Goal: Information Seeking & Learning: Check status

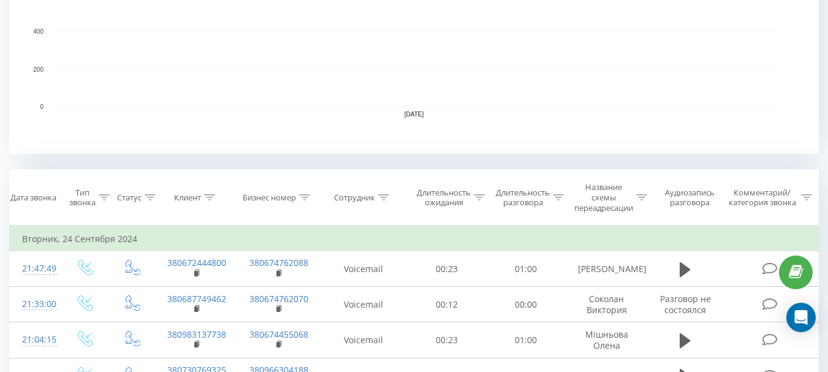
scroll to position [368, 0]
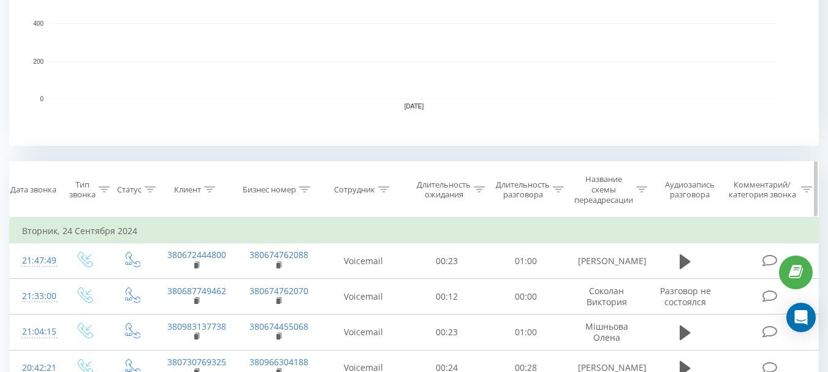
click at [385, 192] on icon at bounding box center [384, 189] width 11 height 6
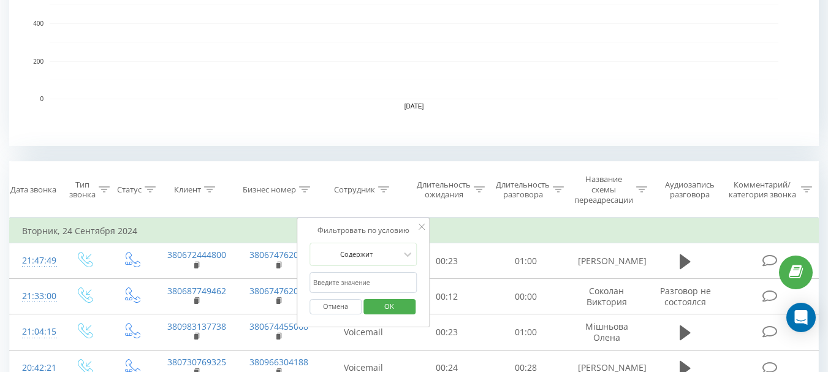
click at [352, 278] on input "text" at bounding box center [363, 282] width 108 height 21
type input "[PERSON_NAME]"
click at [391, 308] on span "OK" at bounding box center [389, 306] width 34 height 19
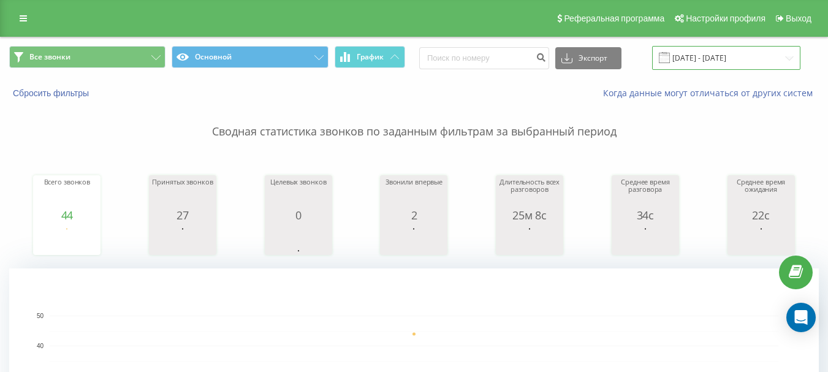
click at [717, 56] on input "[DATE] - [DATE]" at bounding box center [726, 58] width 148 height 24
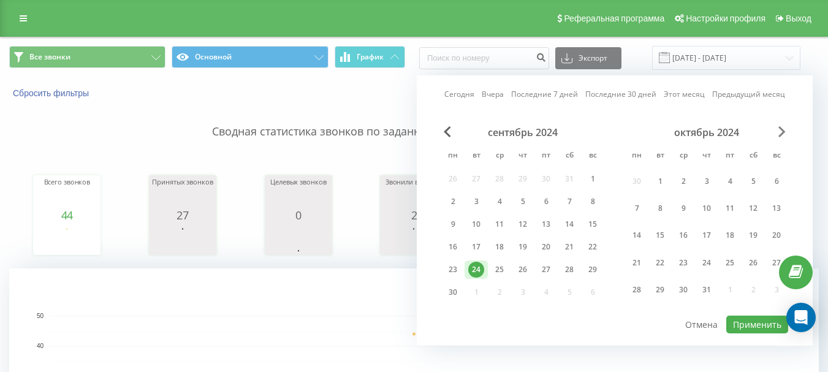
click at [783, 133] on span "Next Month" at bounding box center [781, 131] width 7 height 11
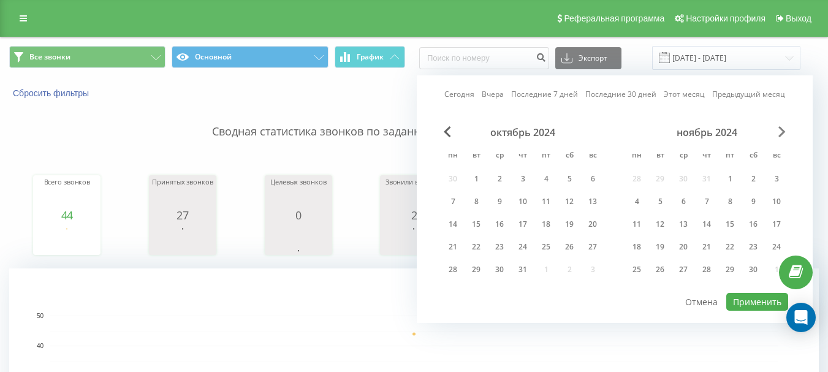
click at [783, 133] on span "Next Month" at bounding box center [781, 131] width 7 height 11
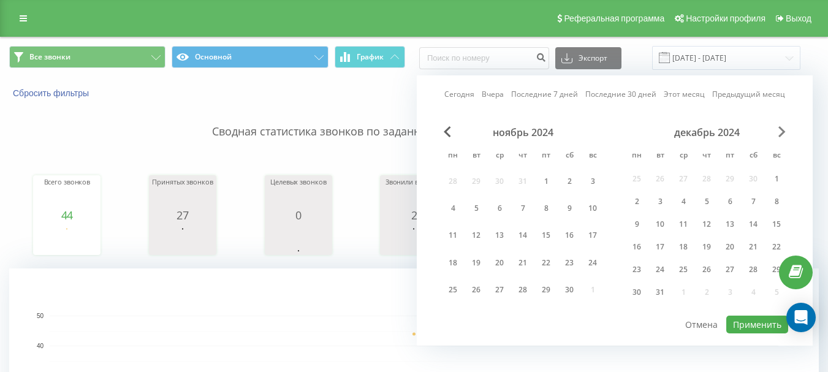
click at [783, 133] on span "Next Month" at bounding box center [781, 131] width 7 height 11
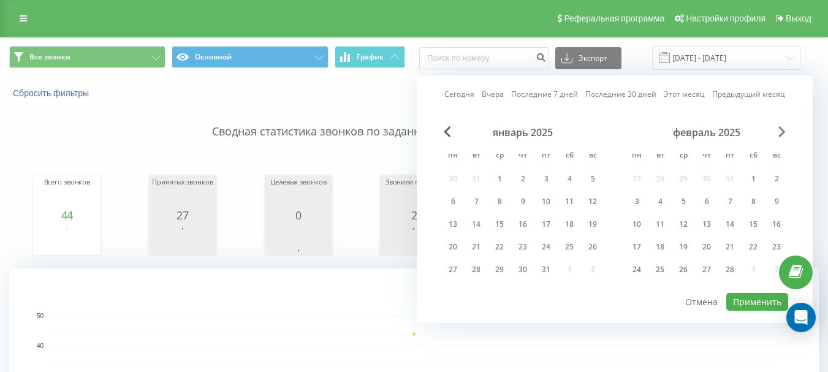
click at [783, 133] on span "Next Month" at bounding box center [781, 131] width 7 height 11
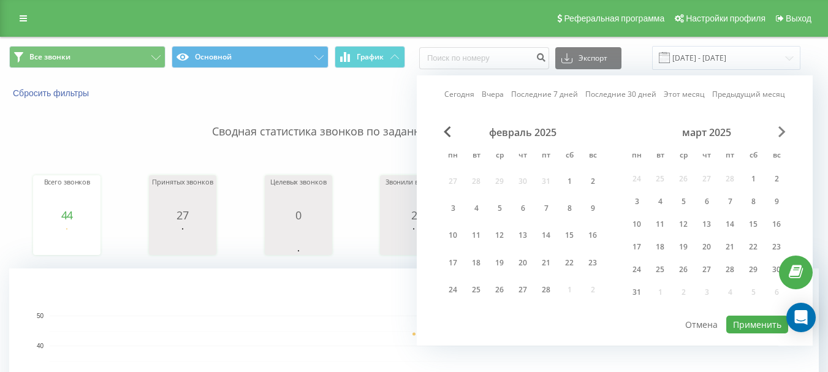
click at [783, 133] on span "Next Month" at bounding box center [781, 131] width 7 height 11
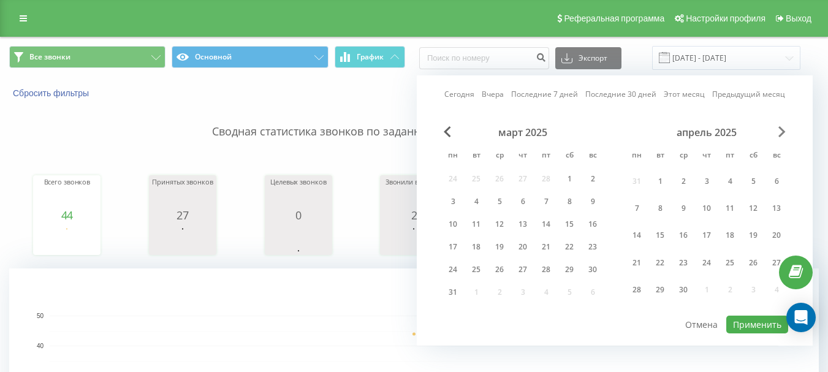
click at [783, 133] on span "Next Month" at bounding box center [781, 131] width 7 height 11
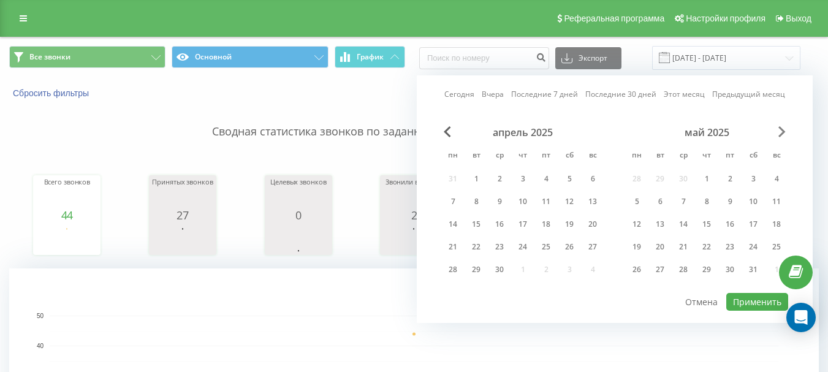
click at [783, 133] on span "Next Month" at bounding box center [781, 131] width 7 height 11
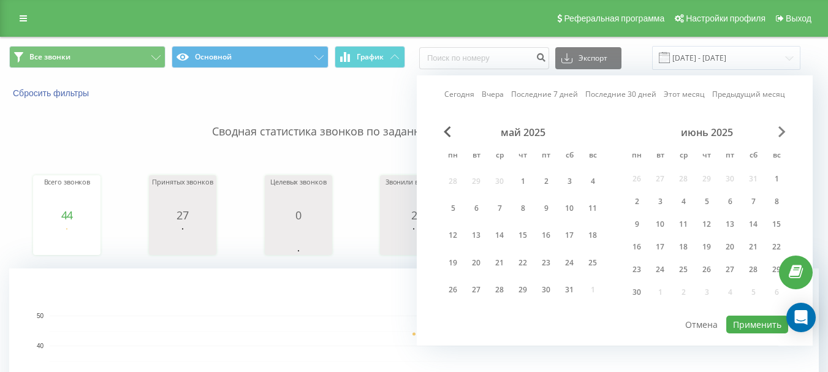
click at [783, 133] on span "Next Month" at bounding box center [781, 131] width 7 height 11
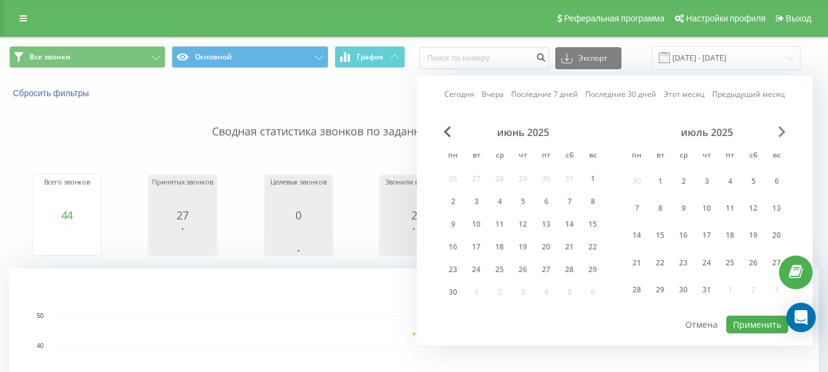
click at [783, 133] on span "Next Month" at bounding box center [781, 131] width 7 height 11
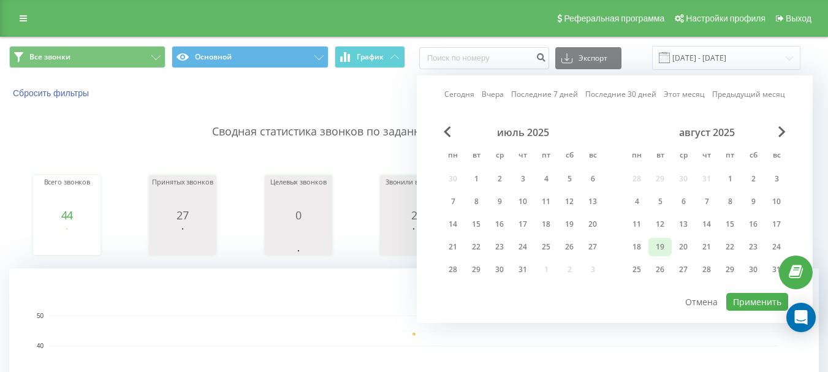
click at [659, 243] on div "19" at bounding box center [660, 247] width 16 height 16
click at [639, 251] on div "18" at bounding box center [637, 247] width 16 height 16
click at [659, 243] on div "19" at bounding box center [660, 247] width 16 height 16
click at [643, 250] on div "18" at bounding box center [637, 247] width 16 height 16
click at [658, 249] on div "19" at bounding box center [660, 247] width 16 height 16
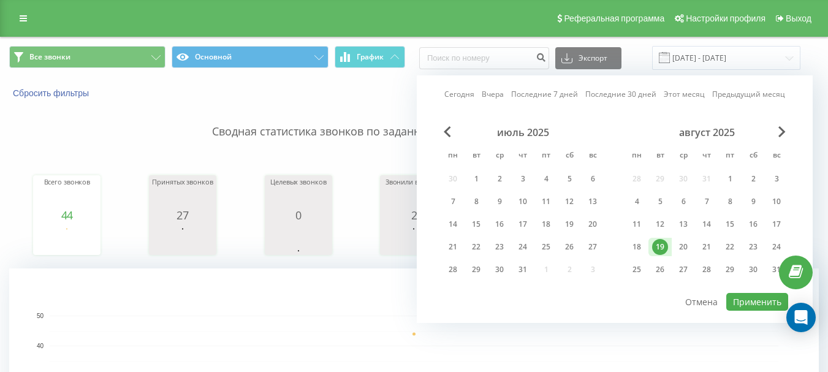
click at [658, 249] on div "19" at bounding box center [660, 247] width 16 height 16
click at [642, 248] on div "18" at bounding box center [637, 247] width 16 height 16
click at [766, 303] on button "Применить" at bounding box center [757, 302] width 62 height 18
type input "18.08.2025 - 19.08.2025"
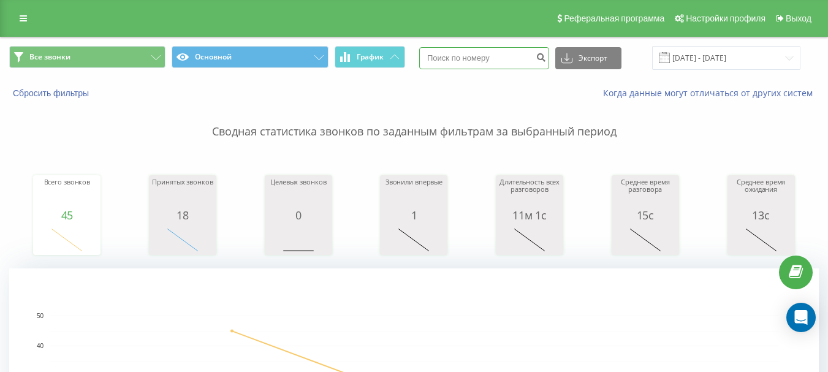
click at [524, 63] on input at bounding box center [484, 58] width 130 height 22
paste input "0936343265"
type input "0936343265"
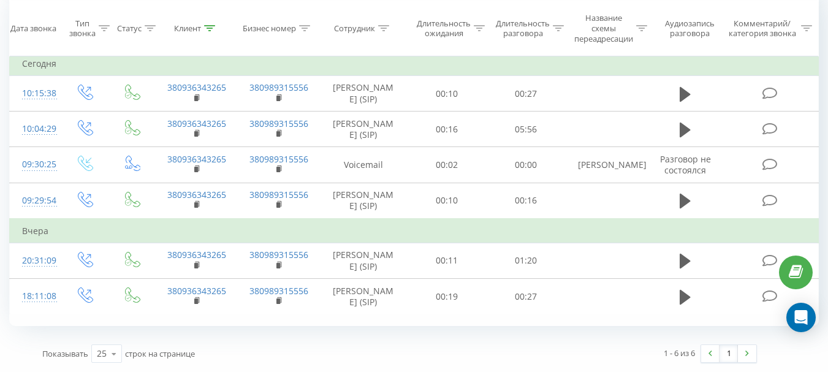
scroll to position [509, 0]
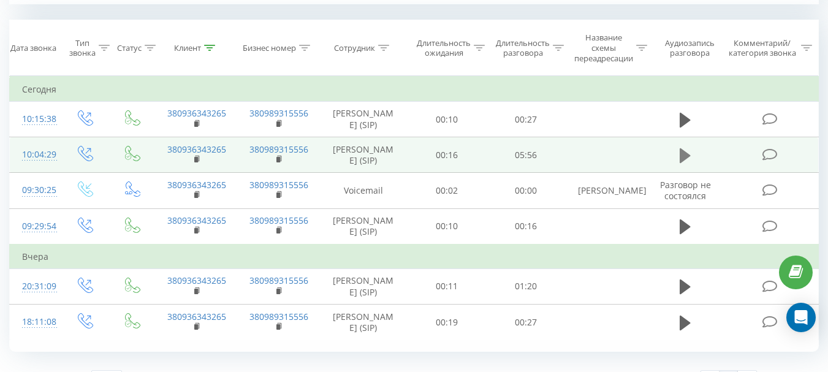
click at [688, 164] on icon at bounding box center [685, 155] width 11 height 17
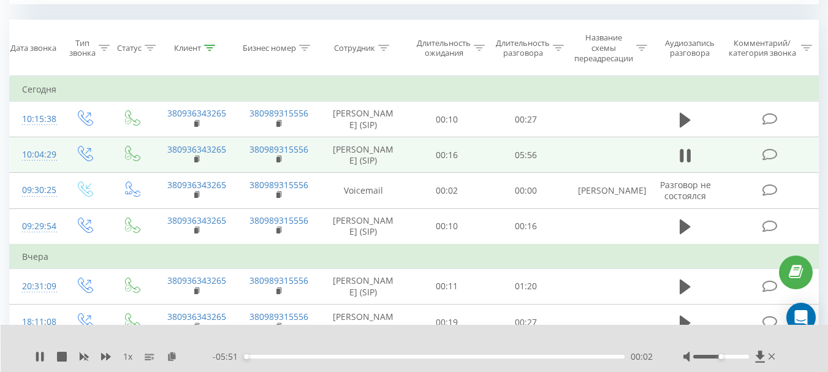
drag, startPoint x: 721, startPoint y: 360, endPoint x: 741, endPoint y: 358, distance: 19.7
click at [741, 358] on div at bounding box center [730, 357] width 94 height 12
drag, startPoint x: 718, startPoint y: 359, endPoint x: 727, endPoint y: 359, distance: 9.2
click at [727, 359] on div at bounding box center [730, 357] width 94 height 12
drag, startPoint x: 719, startPoint y: 356, endPoint x: 750, endPoint y: 359, distance: 30.8
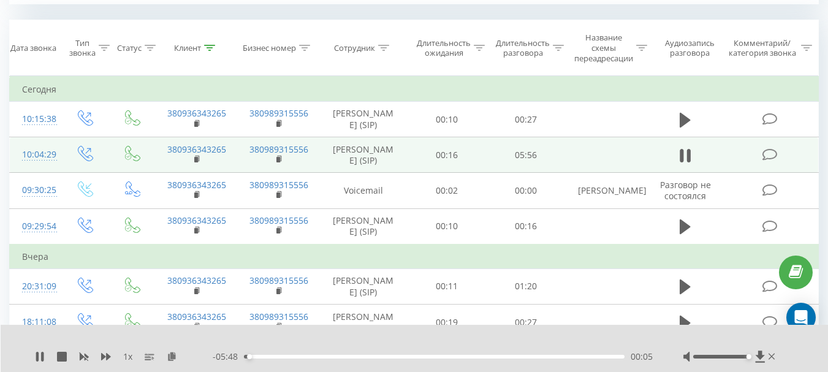
click at [750, 359] on div at bounding box center [730, 357] width 94 height 12
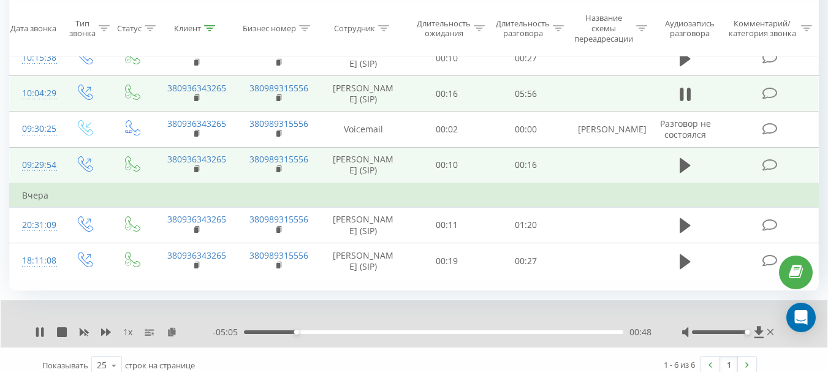
scroll to position [618, 0]
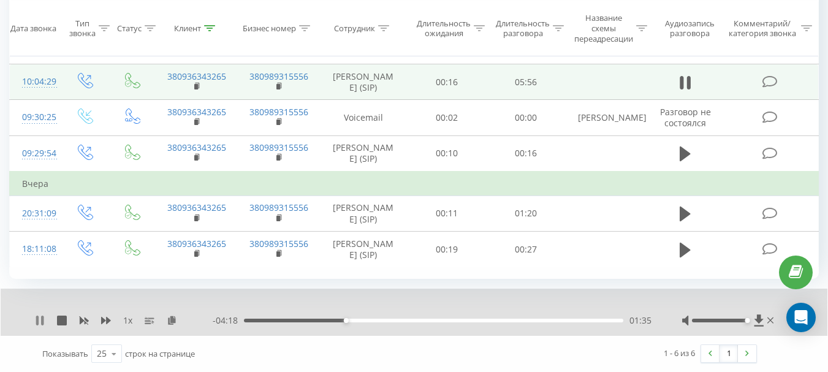
click at [36, 323] on icon at bounding box center [37, 321] width 2 height 10
